Goal: Check status: Check status

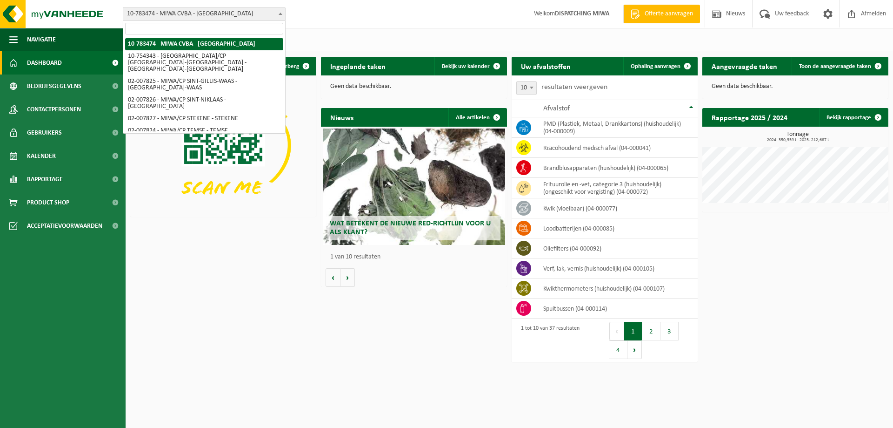
click at [281, 10] on span at bounding box center [280, 13] width 9 height 12
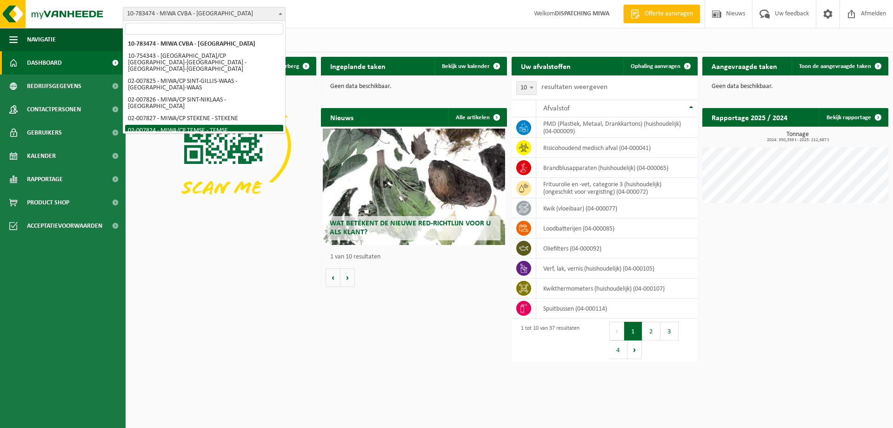
select select "27797"
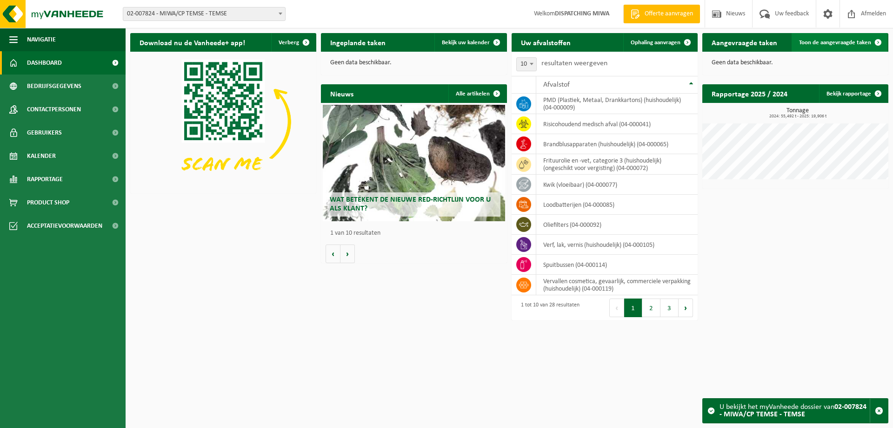
click at [818, 41] on span "Toon de aangevraagde taken" at bounding box center [835, 43] width 72 height 6
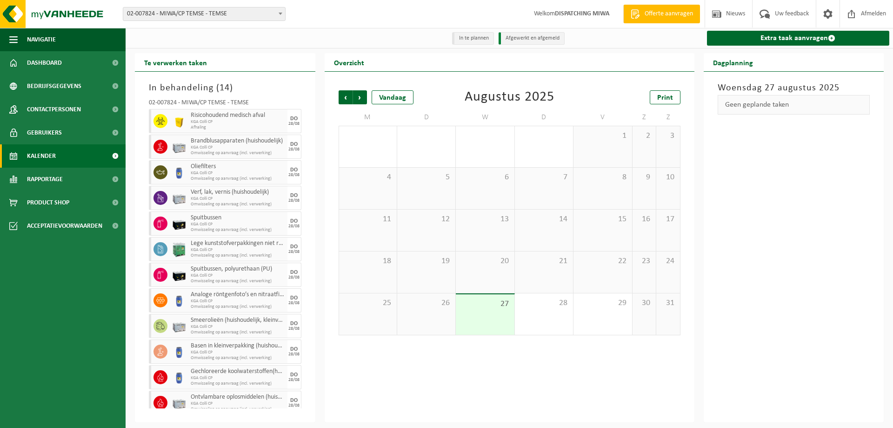
click at [488, 308] on span "27" at bounding box center [485, 304] width 49 height 10
